Goal: Task Accomplishment & Management: Manage account settings

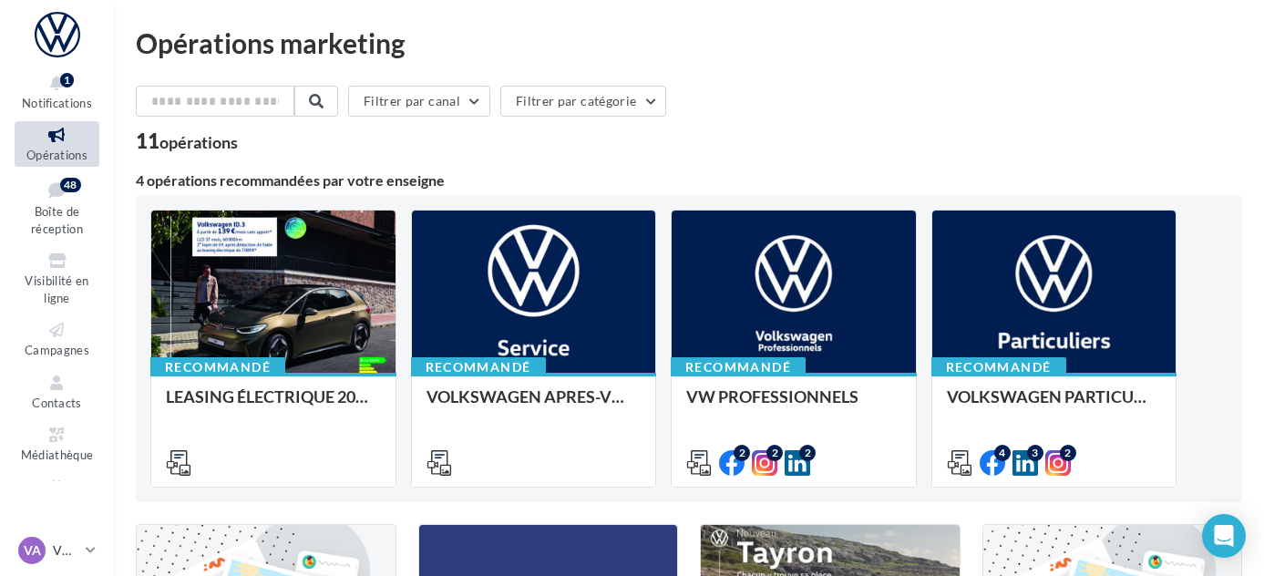
scroll to position [696, 0]
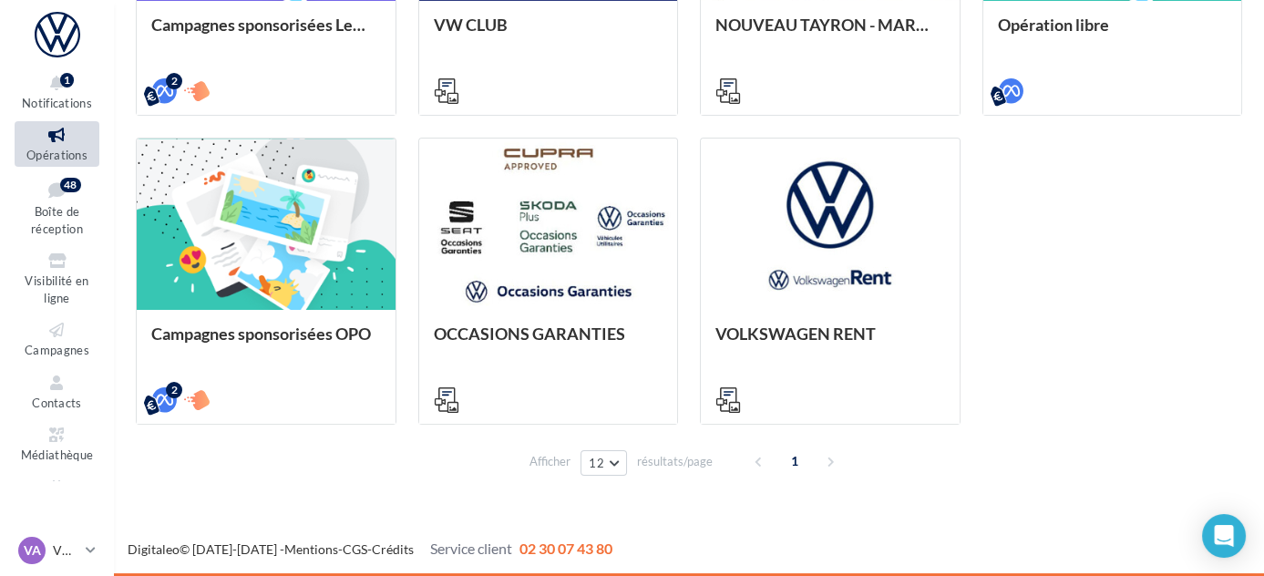
drag, startPoint x: 690, startPoint y: 148, endPoint x: 678, endPoint y: 166, distance: 21.7
click at [1103, 449] on div "Afficher 12 12 24 48 96 résultats/page 1" at bounding box center [689, 461] width 1106 height 44
click at [1142, 276] on div "Campagnes sponsorisées Les Instants VW Octobre META | Instants VW Octobre | Lea…" at bounding box center [689, 126] width 1106 height 597
click at [824, 458] on div "1" at bounding box center [796, 461] width 104 height 29
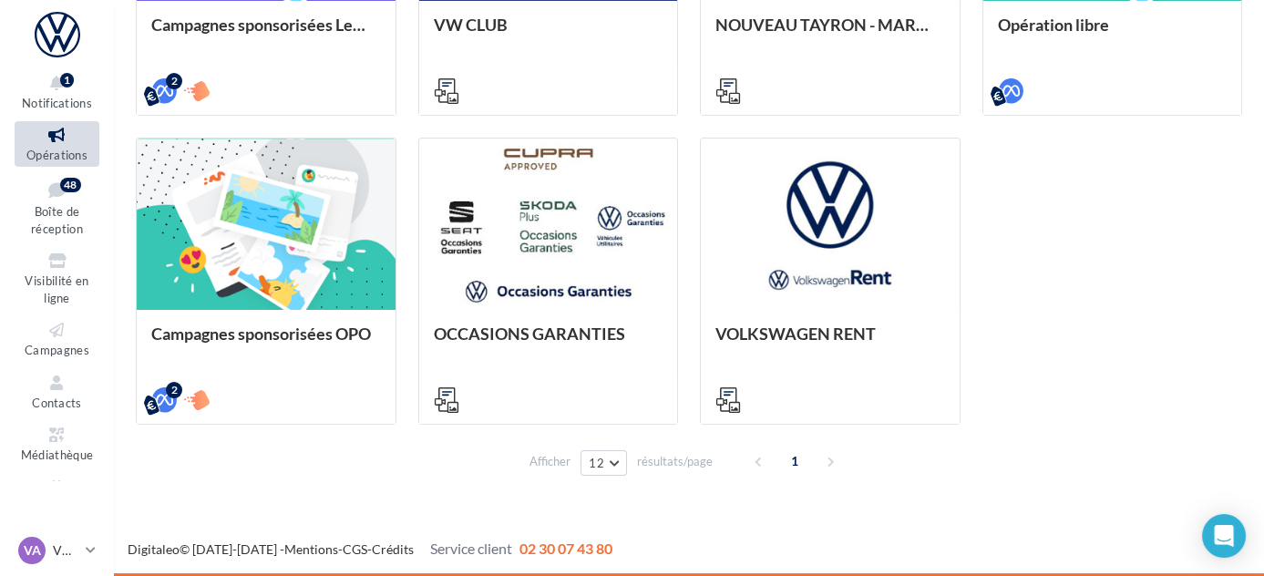
click at [824, 458] on div "1" at bounding box center [796, 461] width 104 height 29
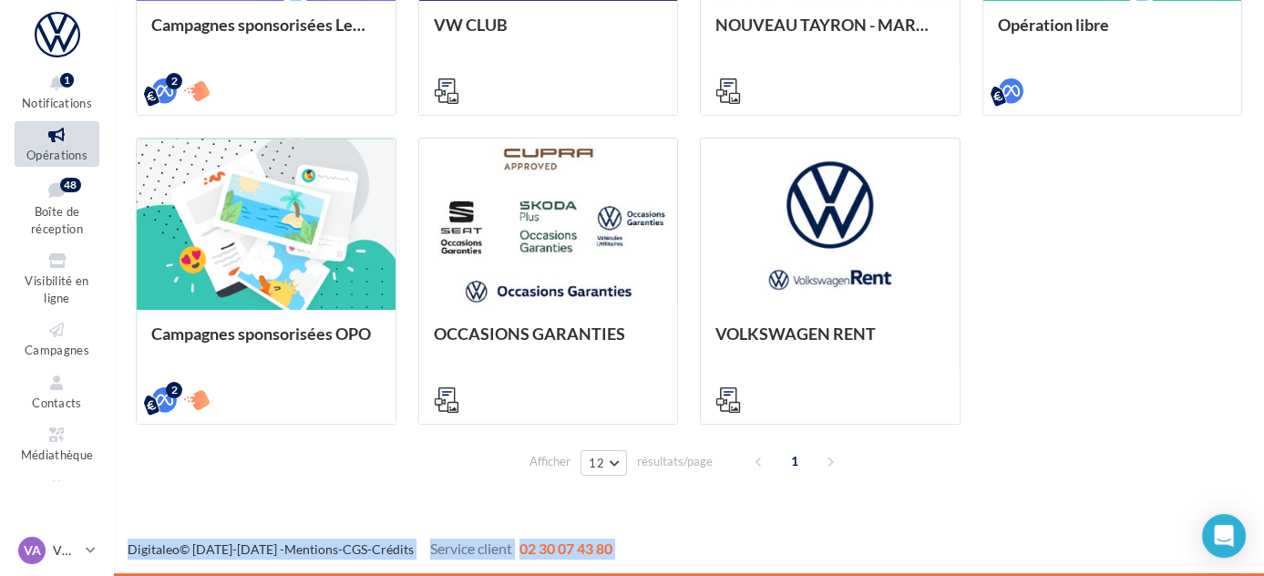
click at [824, 458] on div "1" at bounding box center [796, 461] width 104 height 29
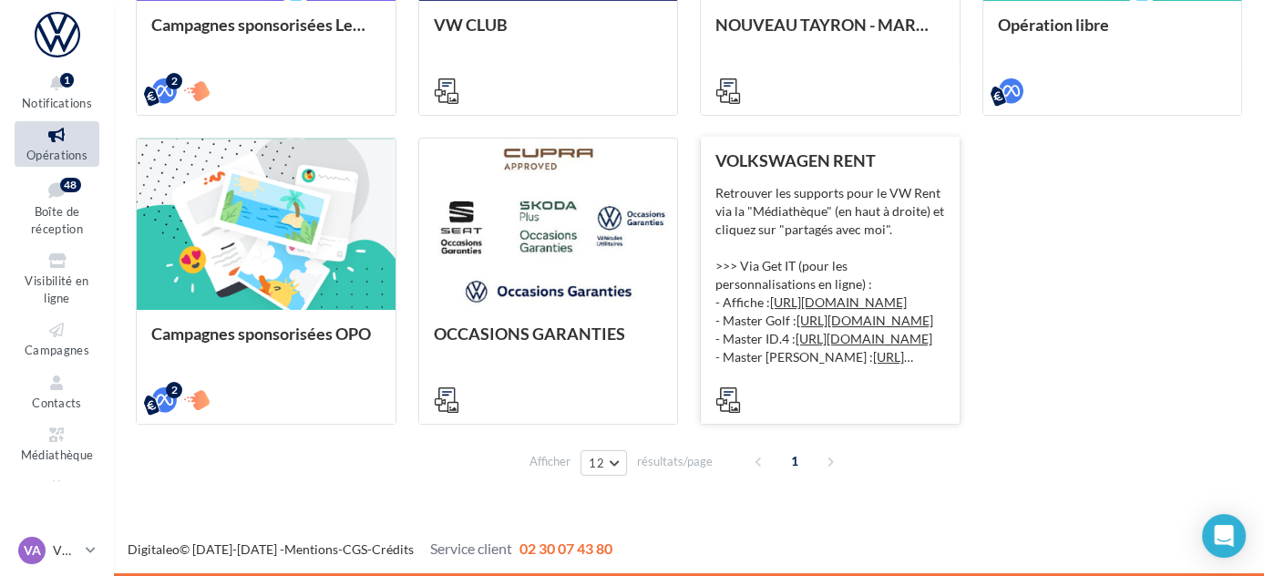
click at [951, 367] on div "VOLKSWAGEN RENT Retrouver les supports pour le VW Rent via la "Médiathèque" (en…" at bounding box center [830, 280] width 259 height 286
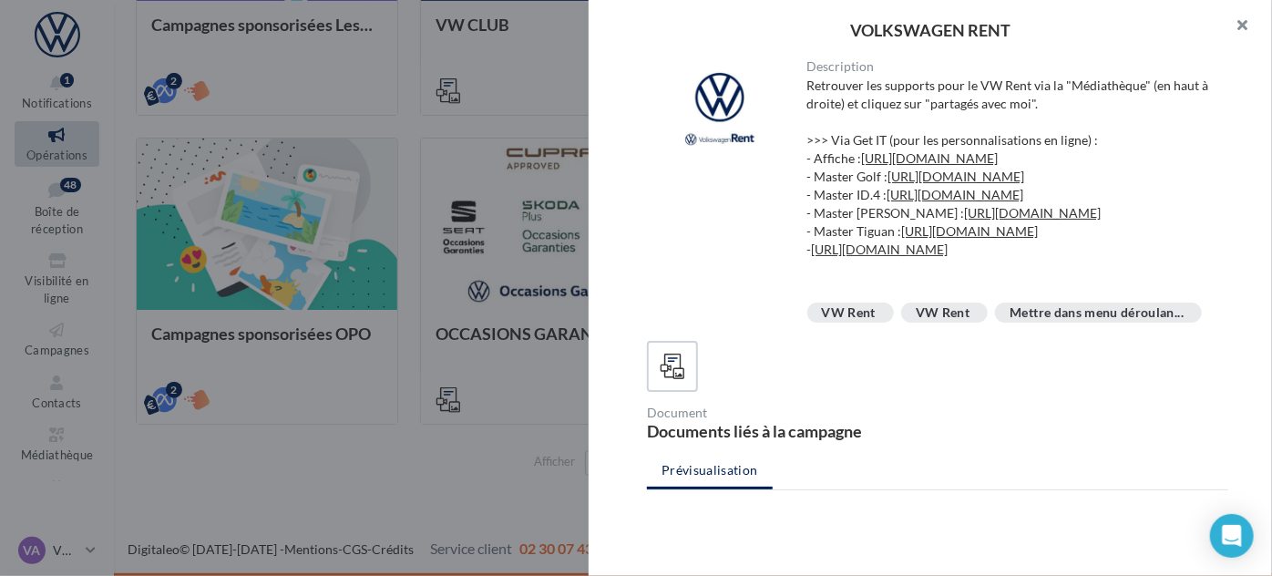
click at [1237, 19] on button "button" at bounding box center [1235, 27] width 73 height 55
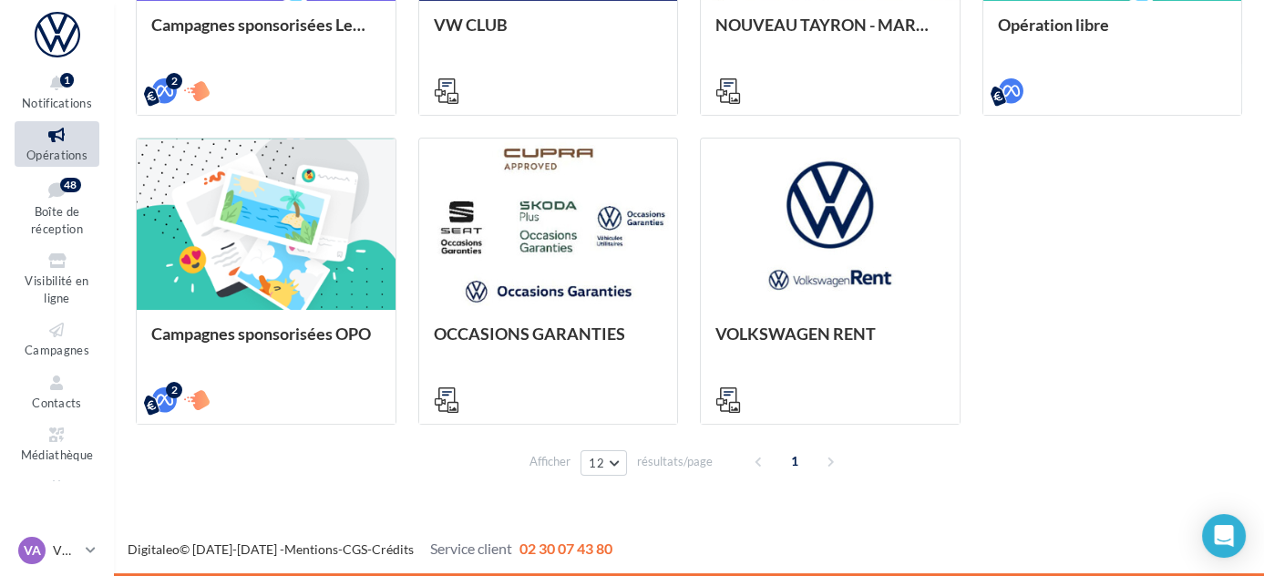
click at [1119, 315] on div "Campagnes sponsorisées Les Instants VW Octobre META | Instants VW Octobre | Lea…" at bounding box center [689, 126] width 1106 height 597
click at [760, 463] on div "1" at bounding box center [796, 461] width 104 height 29
click at [830, 458] on div "1" at bounding box center [796, 461] width 104 height 29
click at [827, 462] on div "1" at bounding box center [796, 461] width 104 height 29
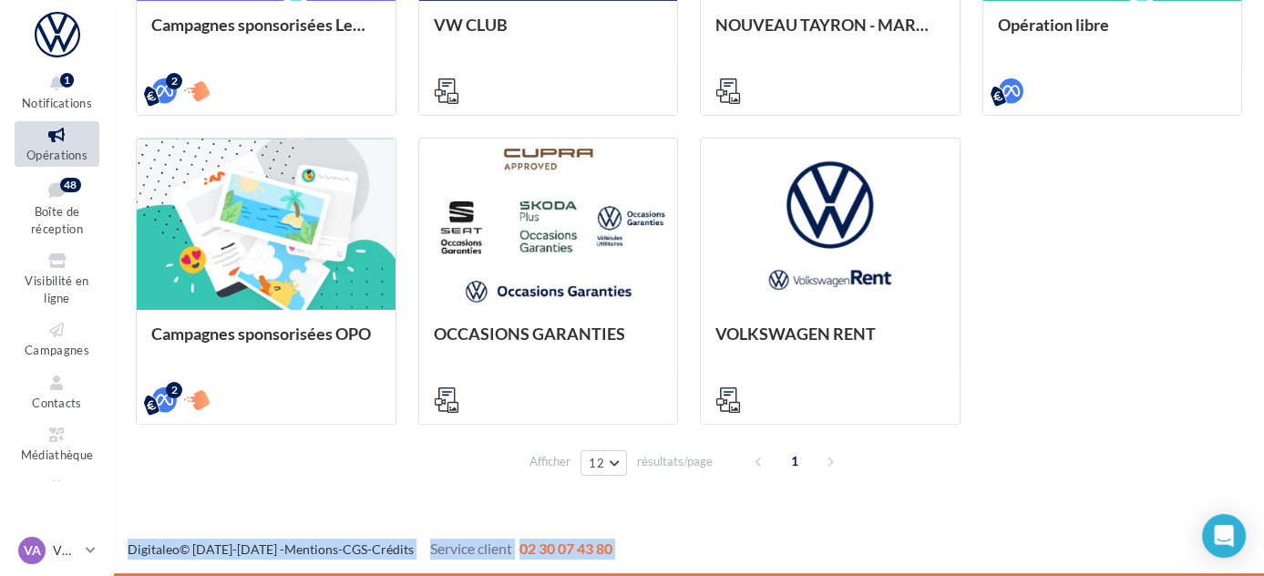
click at [827, 462] on div "1" at bounding box center [796, 461] width 104 height 29
click at [792, 462] on span "1" at bounding box center [794, 461] width 29 height 29
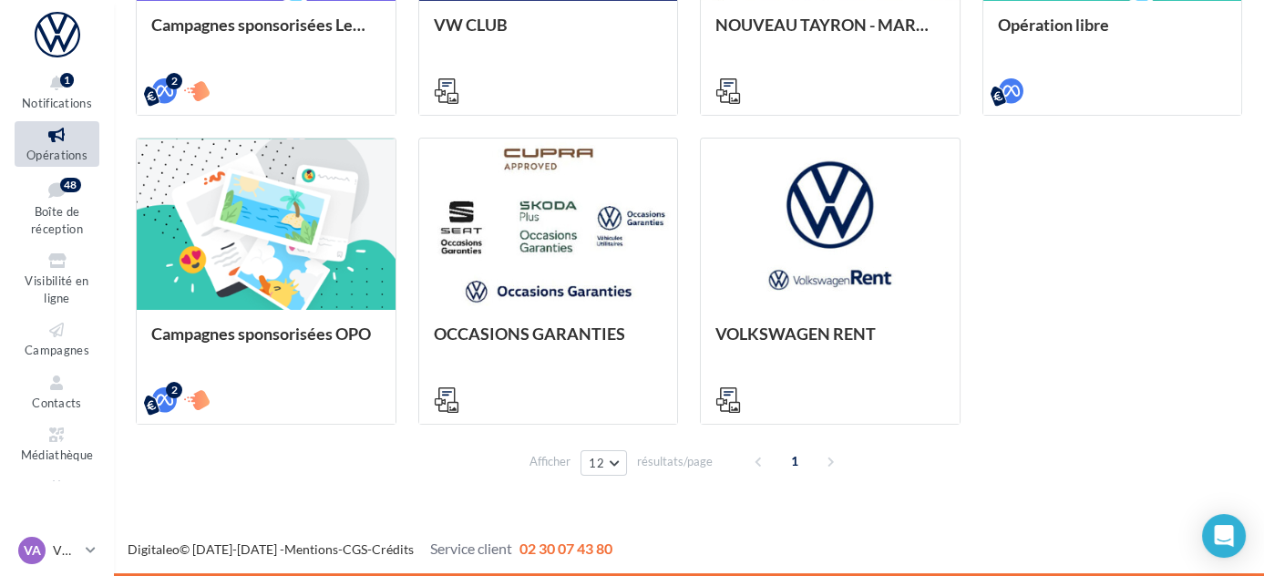
click at [590, 448] on div "Afficher 12 12 24 48 96 résultats/page 1" at bounding box center [689, 461] width 1106 height 44
click at [621, 466] on button "12" at bounding box center [603, 463] width 46 height 26
click at [617, 464] on button "12" at bounding box center [603, 463] width 46 height 26
click at [1104, 219] on div "Campagnes sponsorisées Les Instants VW Octobre META | Instants VW Octobre | Lea…" at bounding box center [689, 126] width 1106 height 597
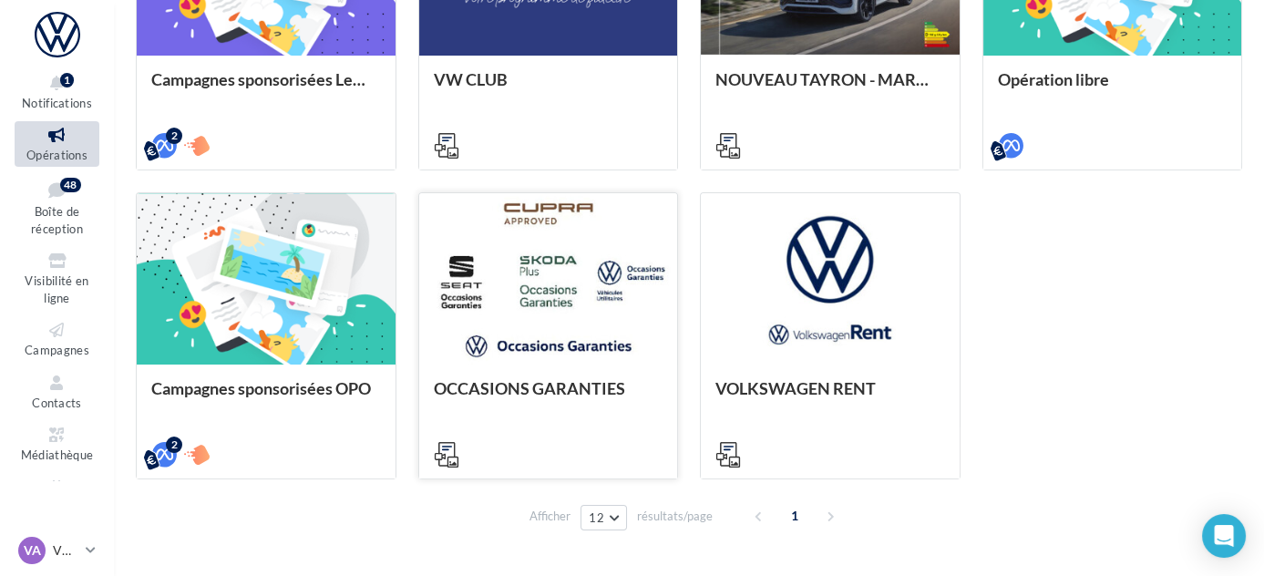
scroll to position [613, 0]
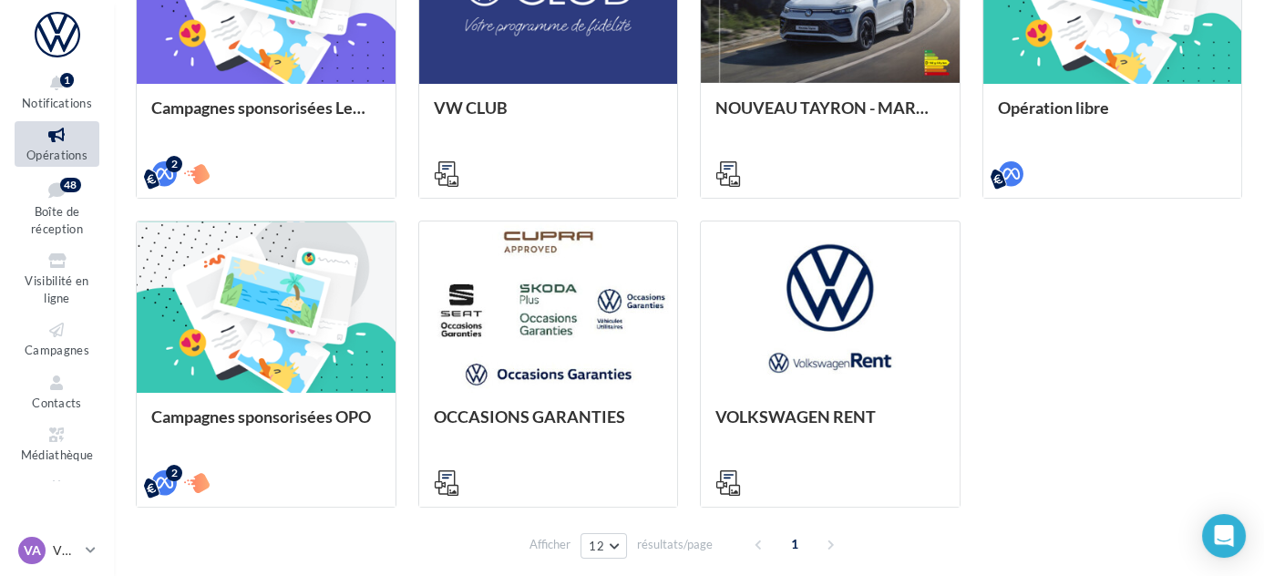
click at [789, 549] on span "1" at bounding box center [794, 543] width 29 height 29
click at [795, 542] on span "1" at bounding box center [794, 543] width 29 height 29
drag, startPoint x: 439, startPoint y: 320, endPoint x: 560, endPoint y: 429, distance: 163.2
click at [560, 429] on div "OCCASIONS GARANTIES" at bounding box center [548, 365] width 261 height 288
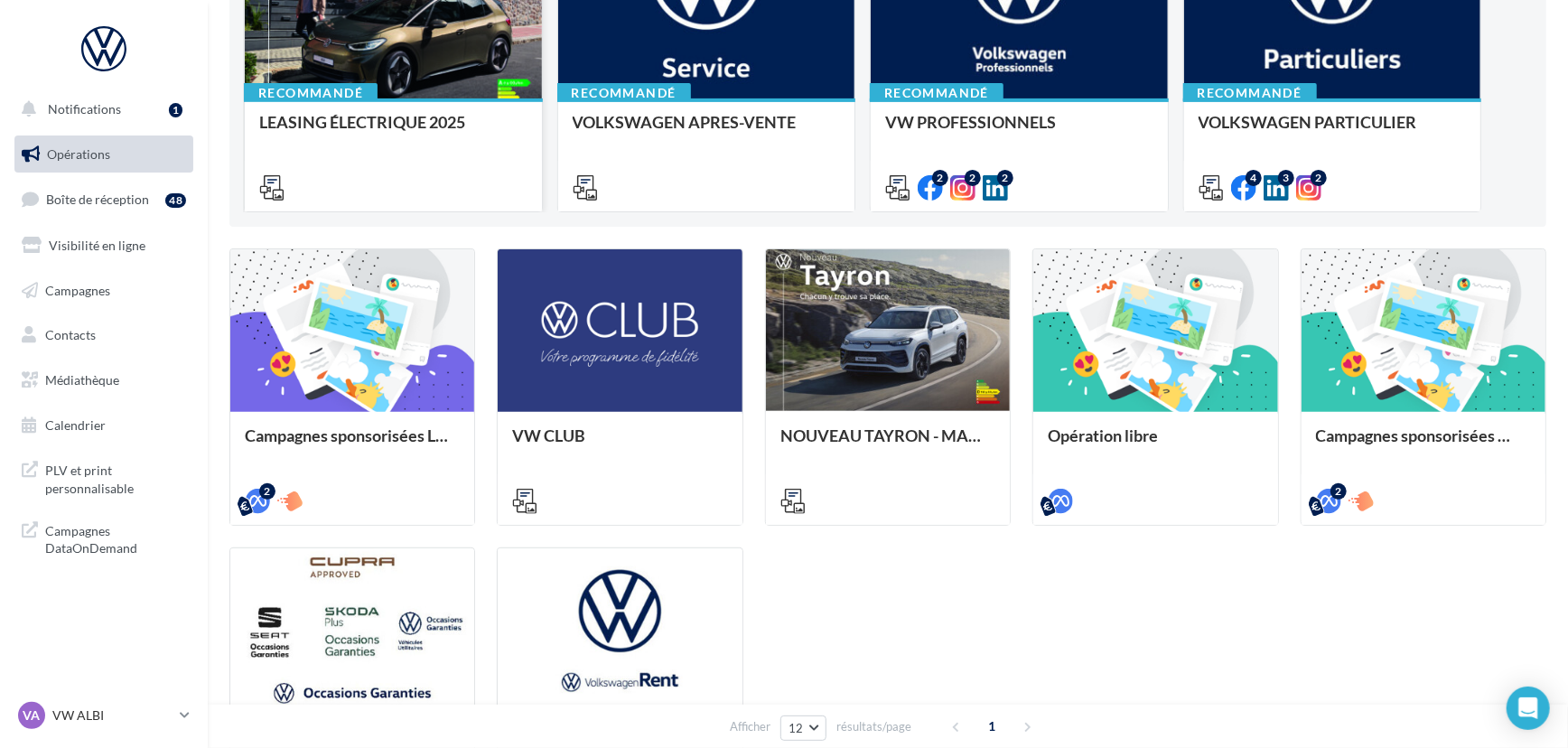
scroll to position [309, 0]
click at [72, 700] on link "VA VW ALBI vw-alb-cos" at bounding box center [104, 714] width 178 height 35
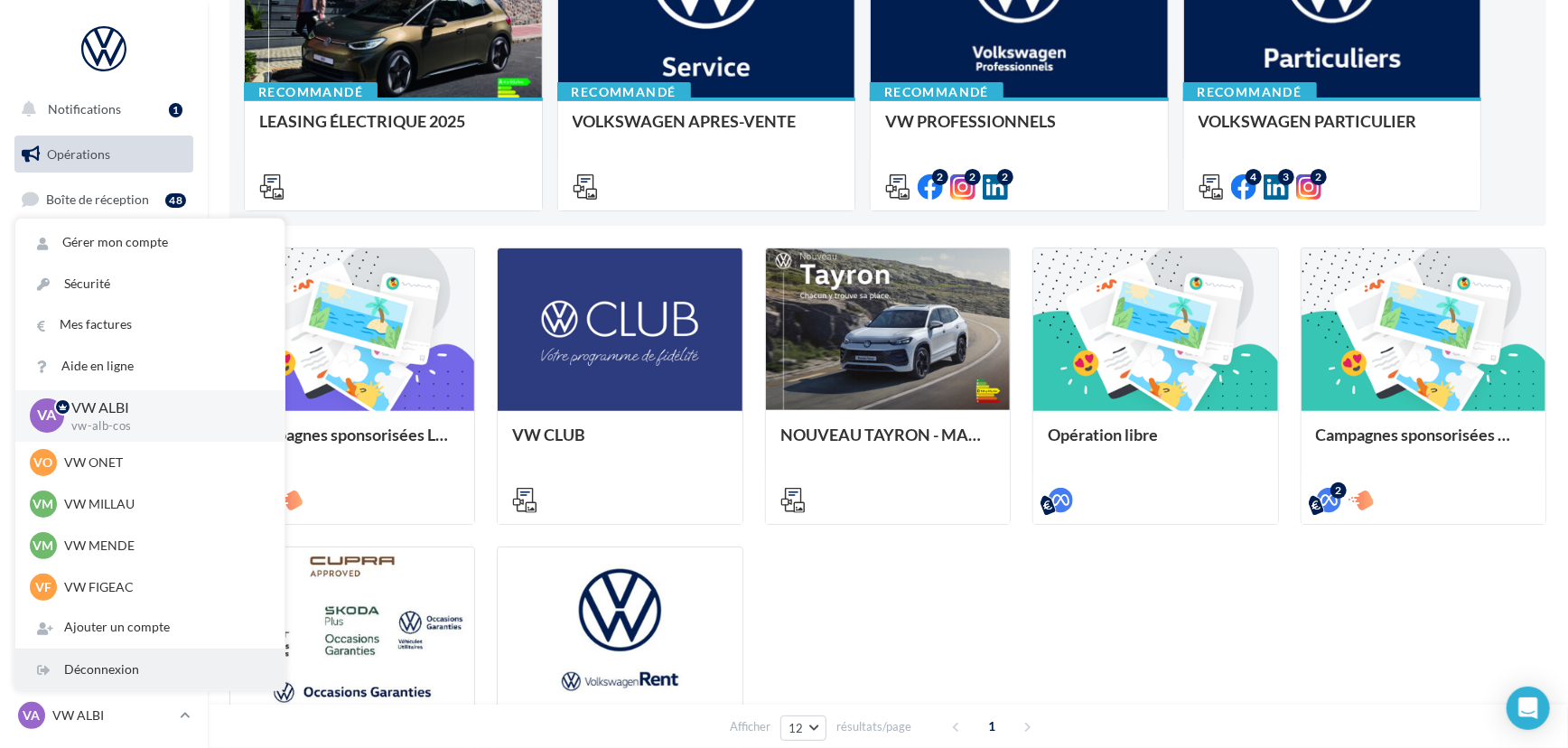
click at [84, 673] on div "Déconnexion" at bounding box center [150, 669] width 270 height 41
